Goal: Find specific page/section: Find specific page/section

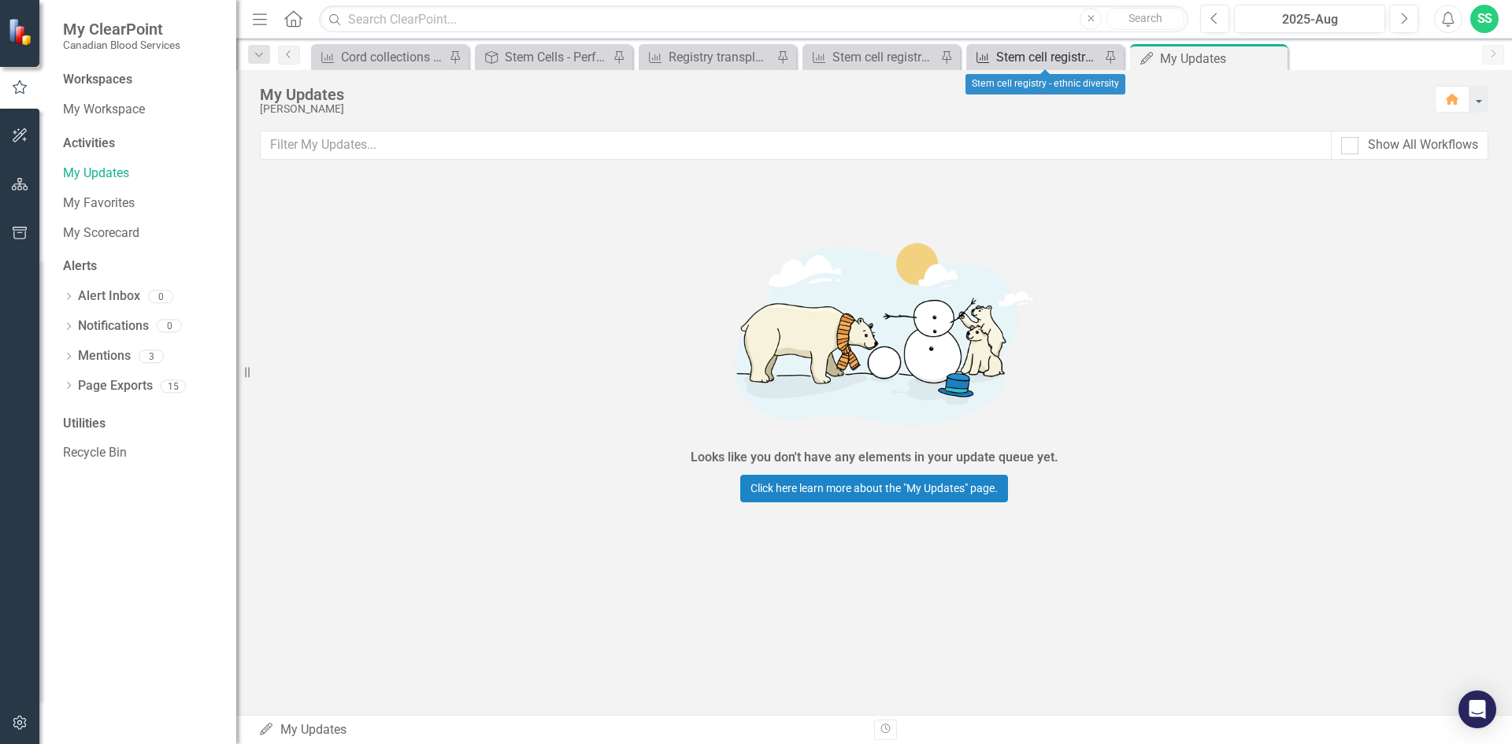
click at [1000, 54] on div "Stem cell registry - ethnic diversity" at bounding box center [1048, 57] width 104 height 20
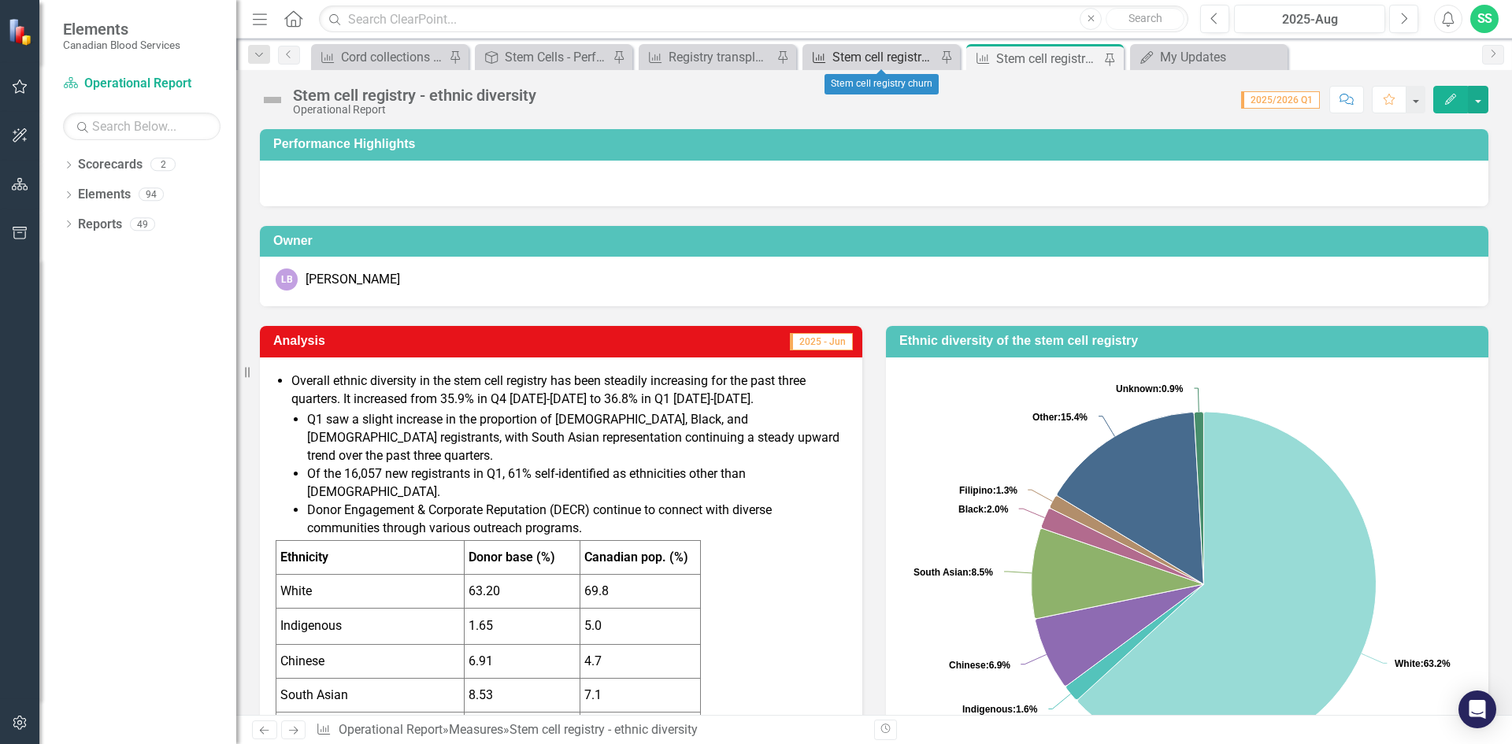
click at [856, 59] on div "Stem cell registry churn" at bounding box center [885, 57] width 104 height 20
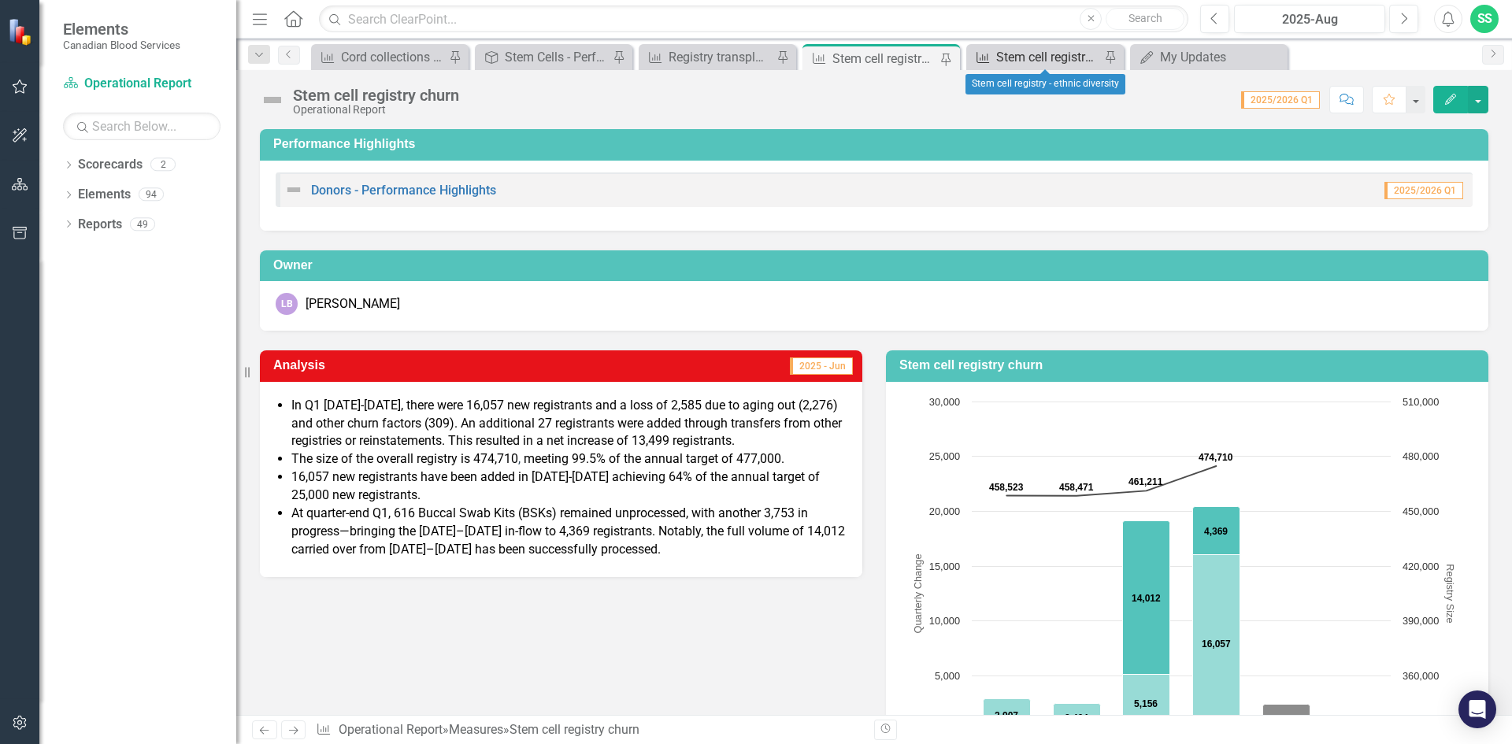
click at [1051, 56] on div "Stem cell registry - ethnic diversity" at bounding box center [1048, 57] width 104 height 20
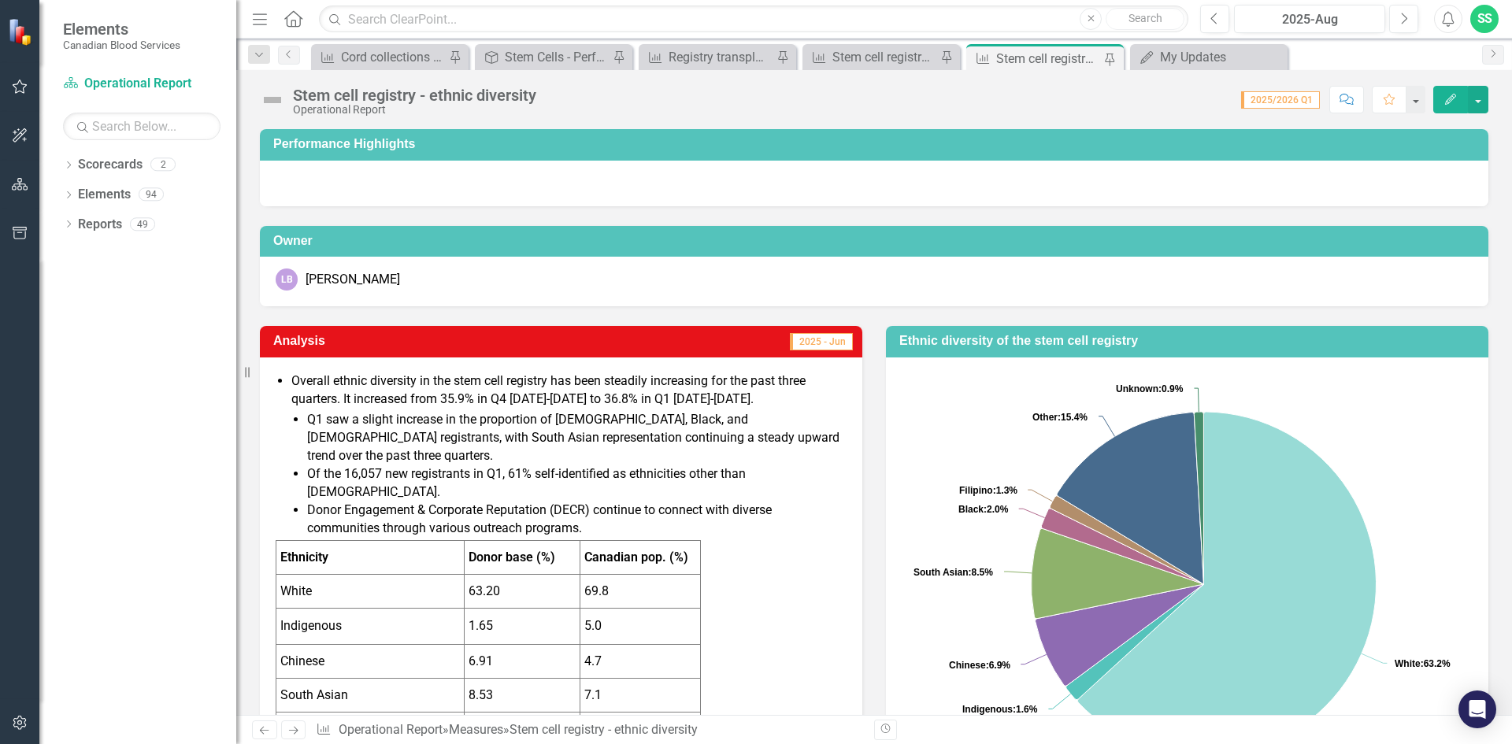
scroll to position [161, 0]
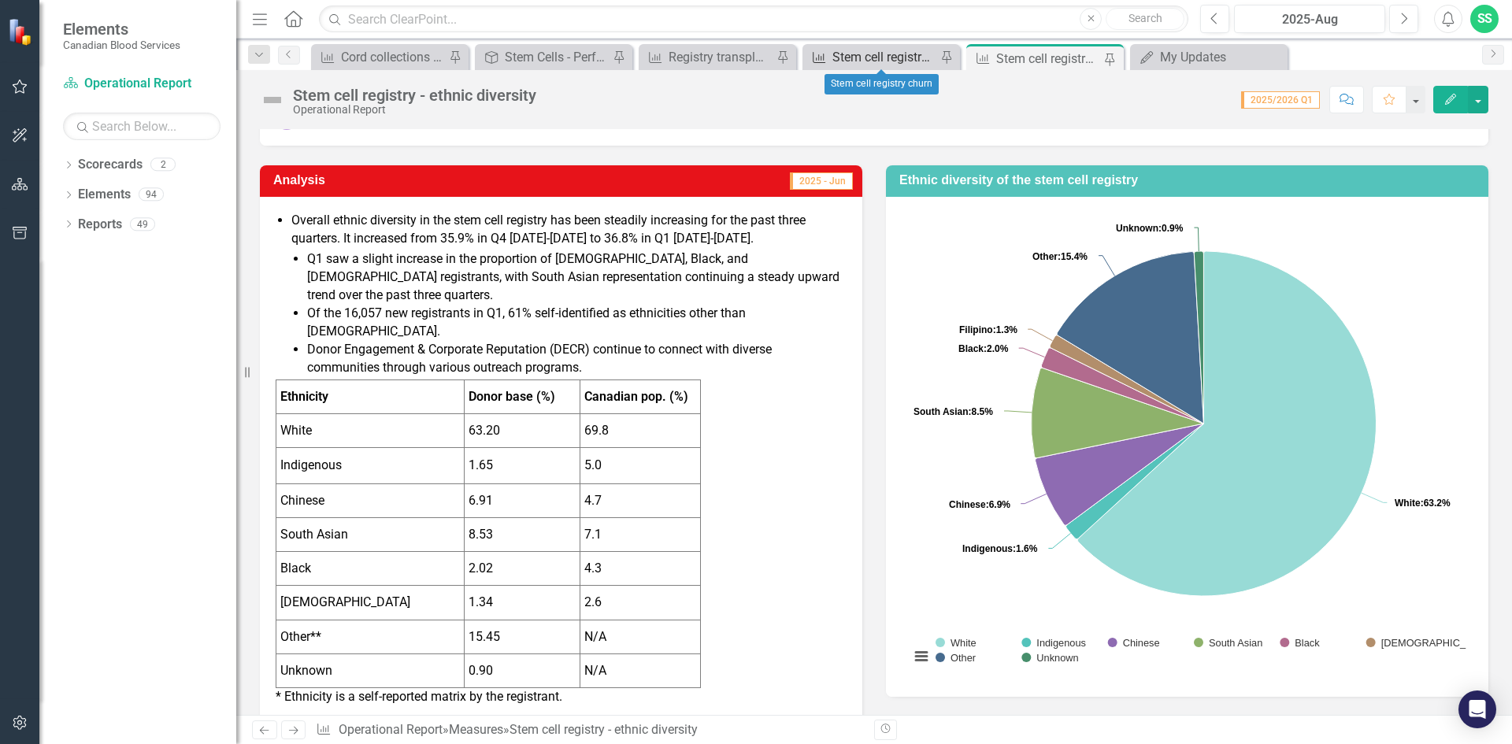
click at [843, 57] on div "Stem cell registry churn" at bounding box center [885, 57] width 104 height 20
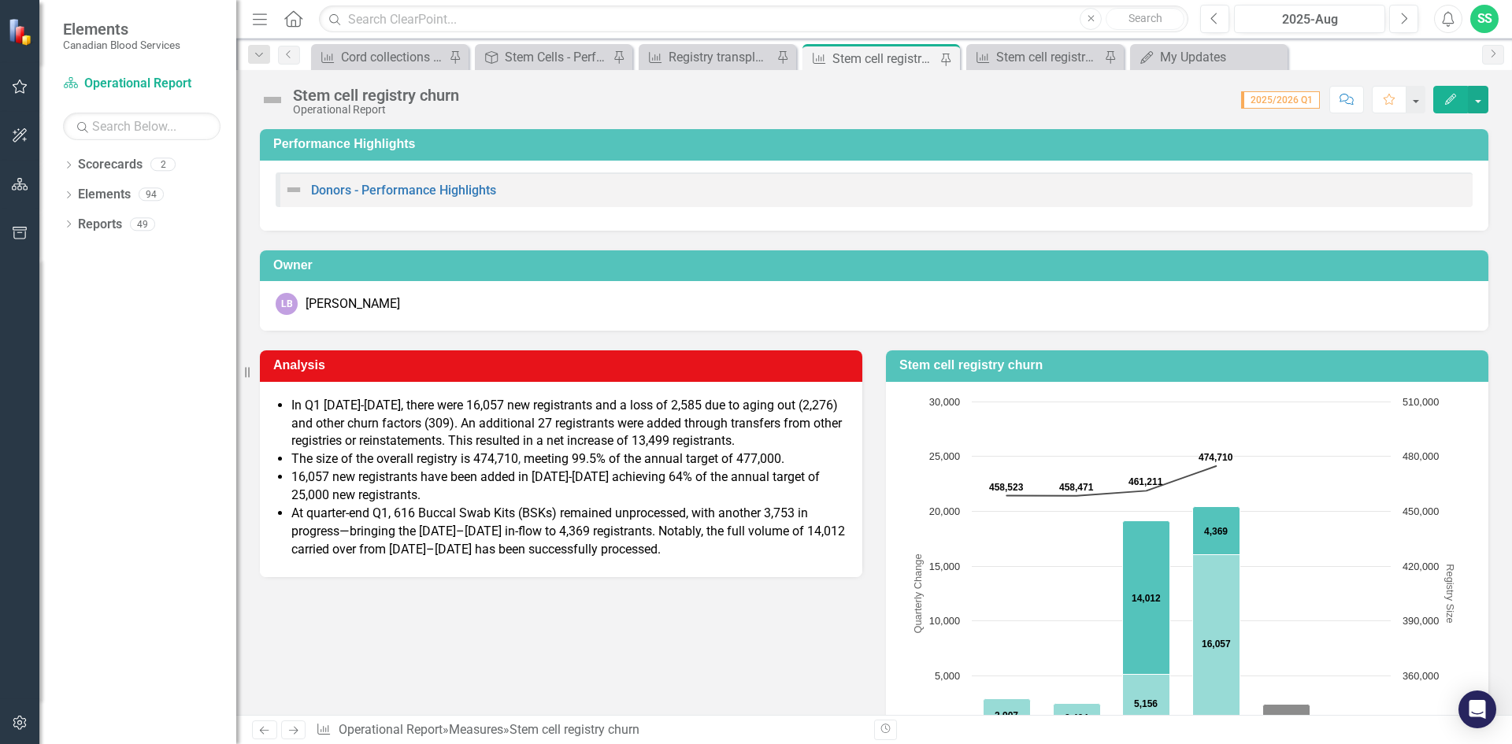
click at [843, 57] on div "Stem cell registry churn" at bounding box center [885, 59] width 104 height 20
click at [1037, 50] on div "Stem cell registry - ethnic diversity" at bounding box center [1048, 57] width 104 height 20
